Goal: Go to known website: Access a specific website the user already knows

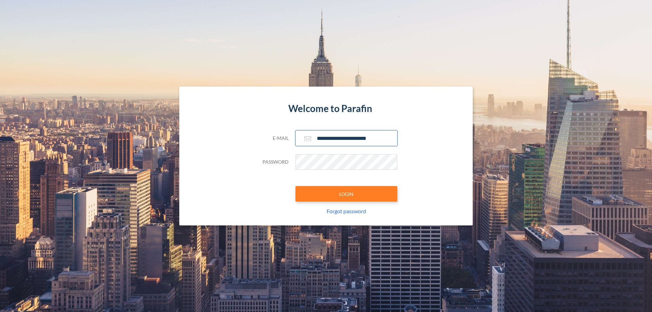
type input "**********"
click at [346, 194] on button "LOGIN" at bounding box center [346, 194] width 102 height 16
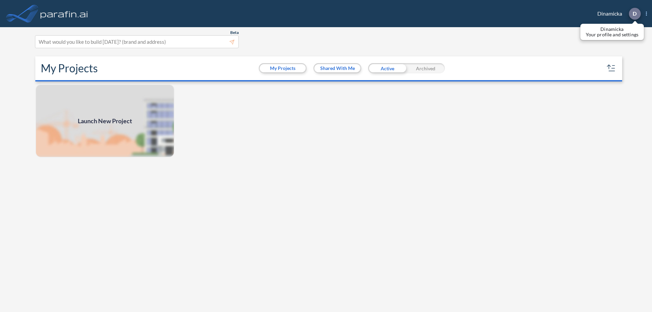
click at [634, 14] on p "D" at bounding box center [634, 14] width 4 height 6
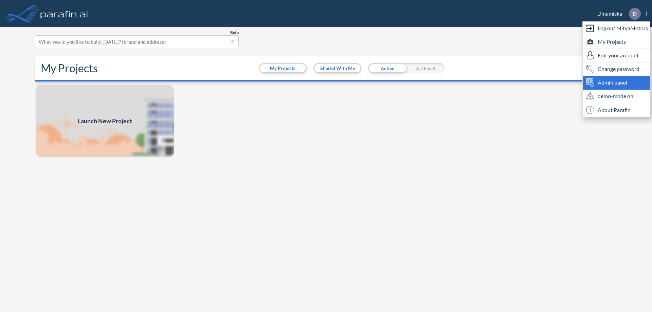
click at [616, 82] on span "Admin panel" at bounding box center [612, 82] width 30 height 8
